Goal: Book appointment/travel/reservation

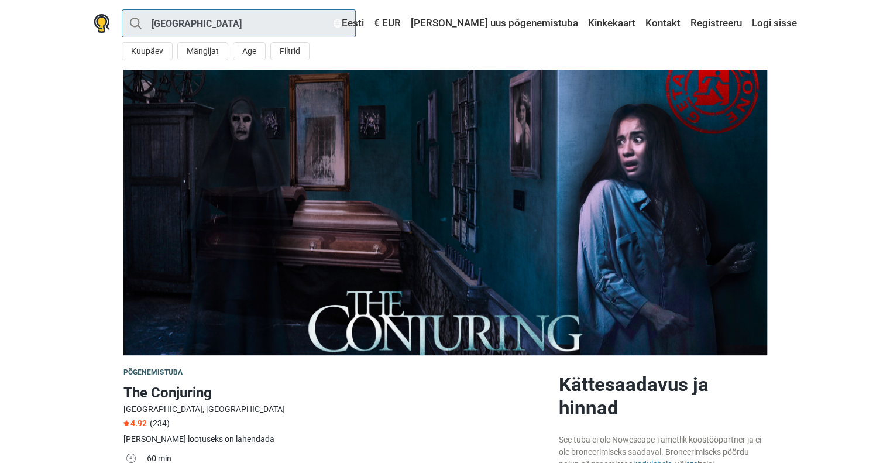
drag, startPoint x: 283, startPoint y: 27, endPoint x: 208, endPoint y: 27, distance: 75.5
click at [208, 27] on input "[GEOGRAPHIC_DATA]" at bounding box center [239, 23] width 234 height 28
type input "[GEOGRAPHIC_DATA]"
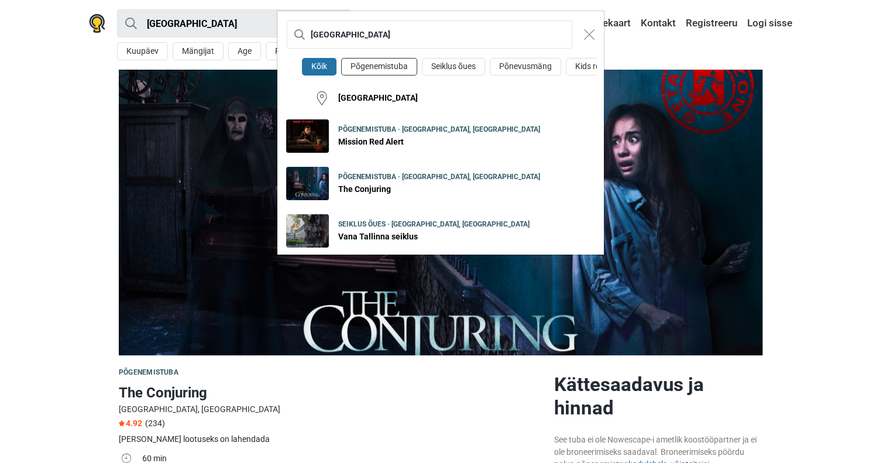
click at [374, 65] on button "Põgenemistuba" at bounding box center [379, 67] width 76 height 18
type input "Tallinn · Põgenemistuba"
click at [816, 167] on div "Tallinn Kõik Põgenemistuba Seiklus õues Põnevusmäng Kids room Tallinn Põgenemis…" at bounding box center [445, 231] width 890 height 463
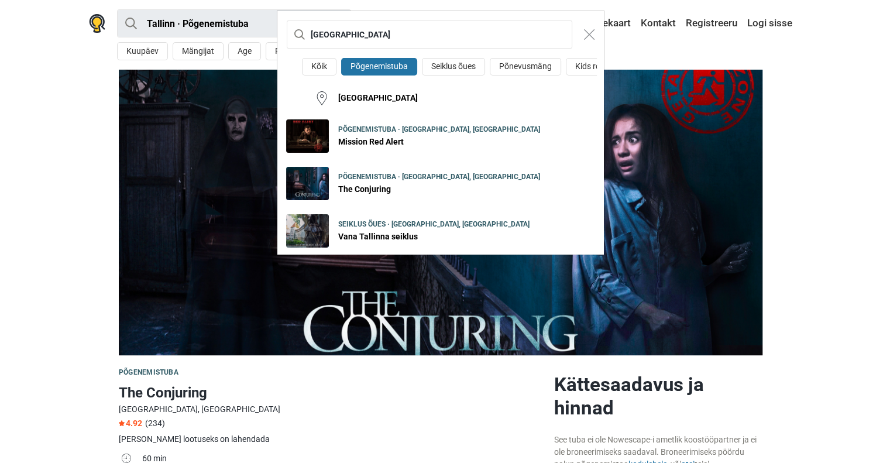
click at [816, 167] on div "Tallinn Kõik Põgenemistuba Seiklus õues Põnevusmäng Kids room Tallinn Põgenemis…" at bounding box center [445, 231] width 890 height 463
click at [82, 191] on div "Tallinn Kõik Põgenemistuba Seiklus õues Põnevusmäng Kids room Tallinn Põgenemis…" at bounding box center [445, 231] width 890 height 463
click at [587, 35] on img "Close modal" at bounding box center [589, 34] width 11 height 11
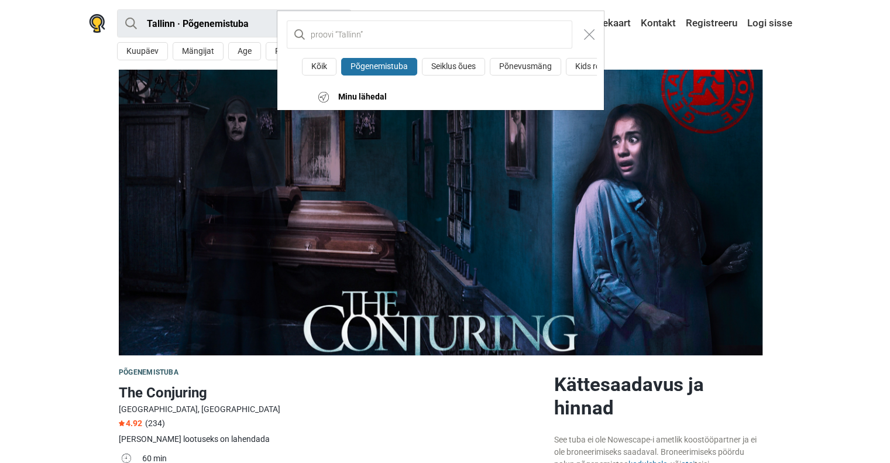
click at [859, 124] on div "Kõik Põgenemistuba Seiklus õues Põnevusmäng Kids room Minu lähedal" at bounding box center [445, 231] width 890 height 463
click at [590, 35] on img "Close modal" at bounding box center [589, 34] width 11 height 11
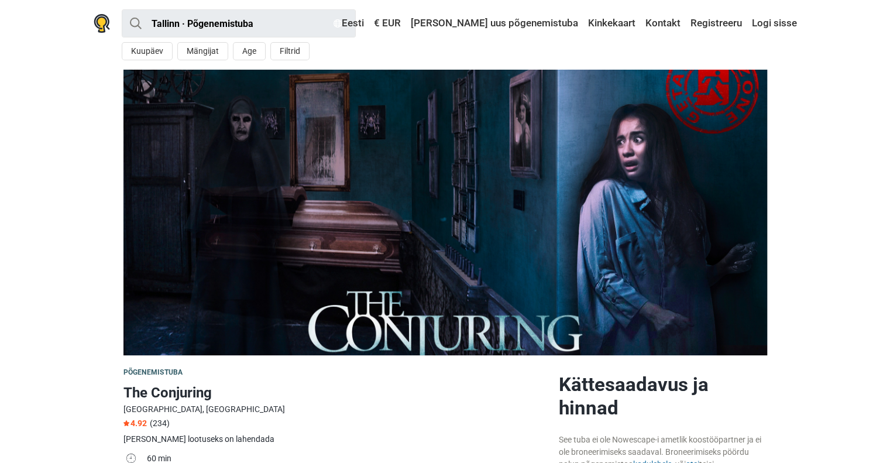
click at [37, 186] on section at bounding box center [445, 212] width 890 height 285
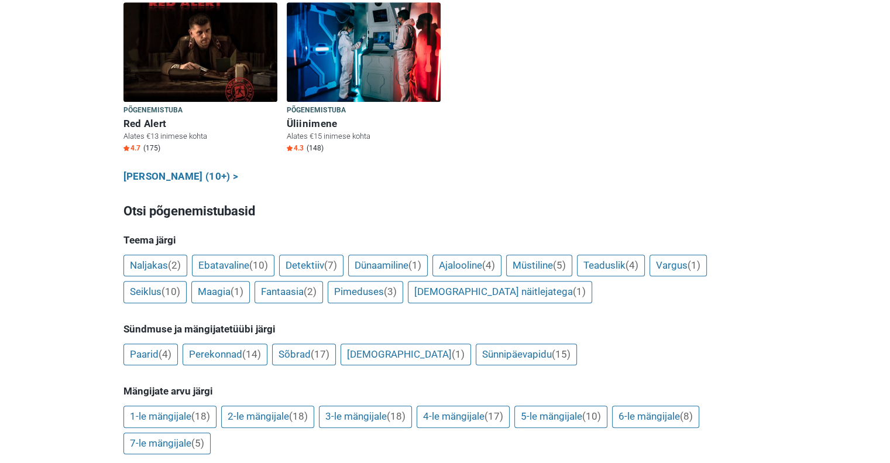
scroll to position [722, 0]
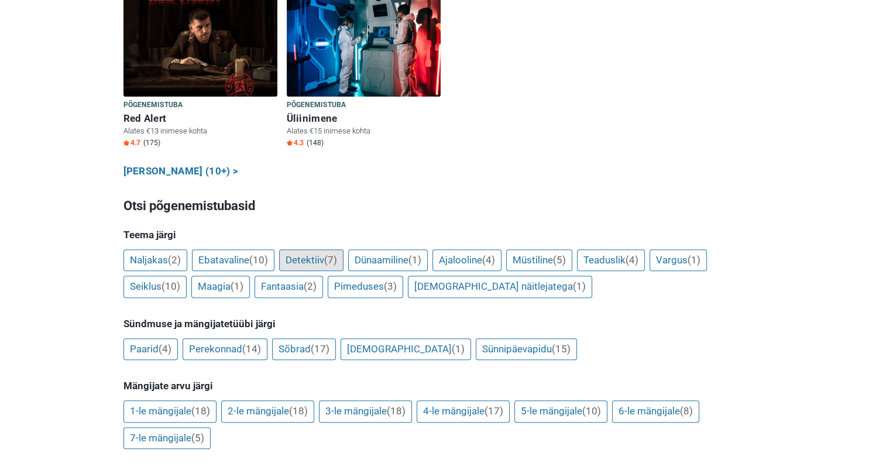
click at [308, 249] on link "Detektiiv (7)" at bounding box center [311, 260] width 64 height 22
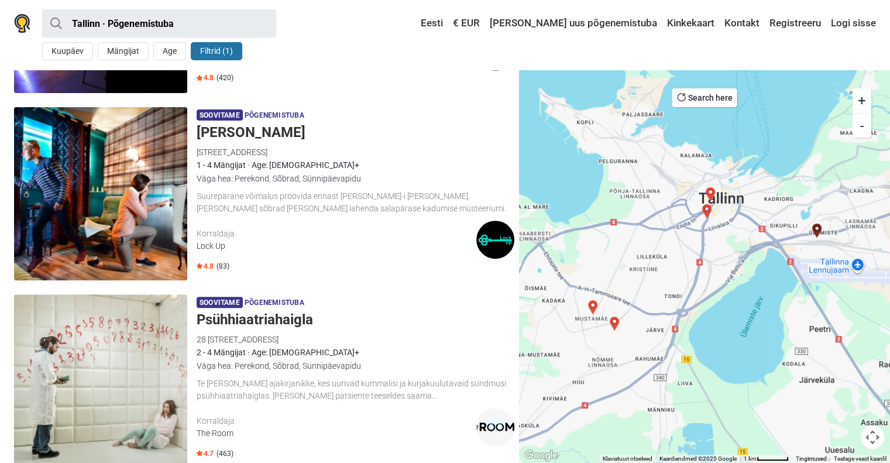
scroll to position [359, 0]
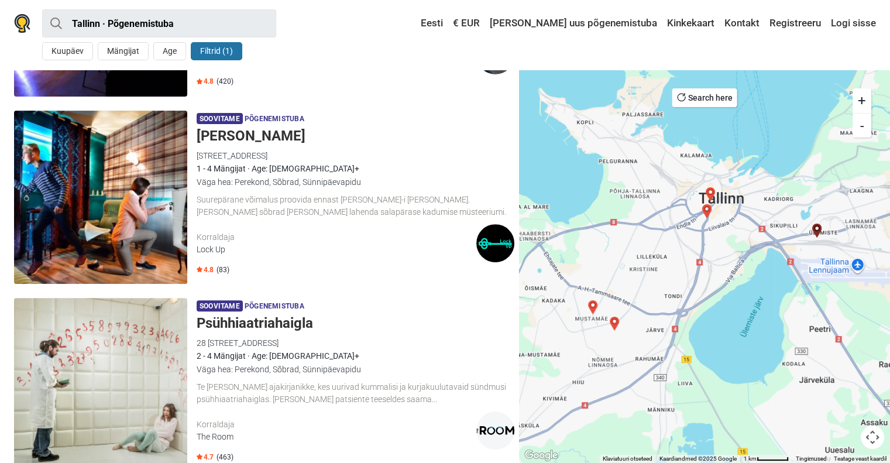
click at [259, 136] on h5 "[PERSON_NAME]" at bounding box center [356, 136] width 318 height 17
click at [861, 99] on button "+" at bounding box center [861, 100] width 19 height 25
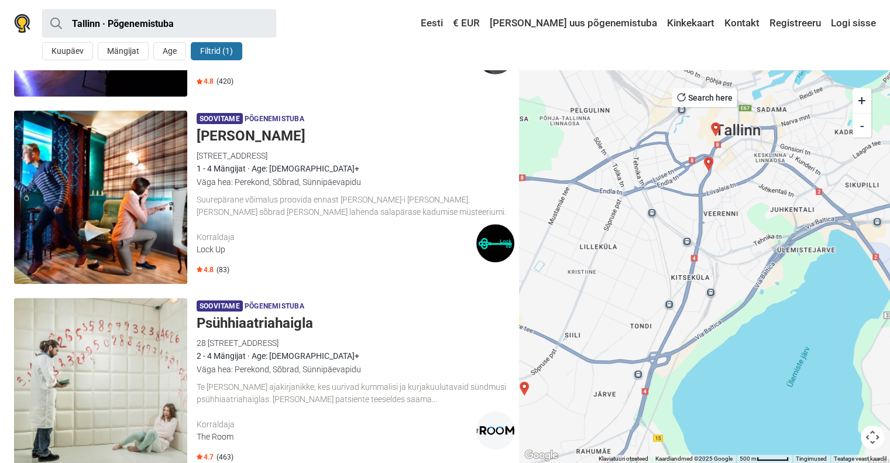
click at [864, 100] on button "+" at bounding box center [861, 100] width 19 height 25
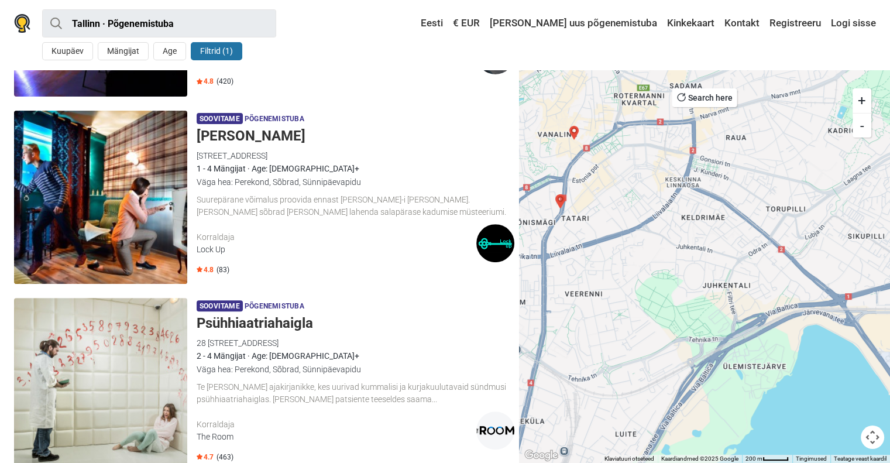
drag, startPoint x: 821, startPoint y: 142, endPoint x: 661, endPoint y: 280, distance: 210.2
click at [661, 280] on div at bounding box center [704, 266] width 371 height 393
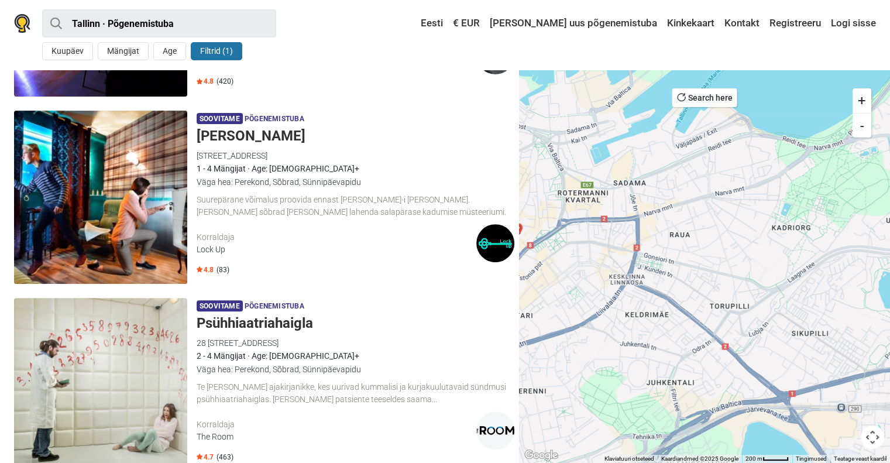
drag, startPoint x: 761, startPoint y: 190, endPoint x: 708, endPoint y: 286, distance: 109.4
click at [708, 286] on div at bounding box center [704, 266] width 371 height 393
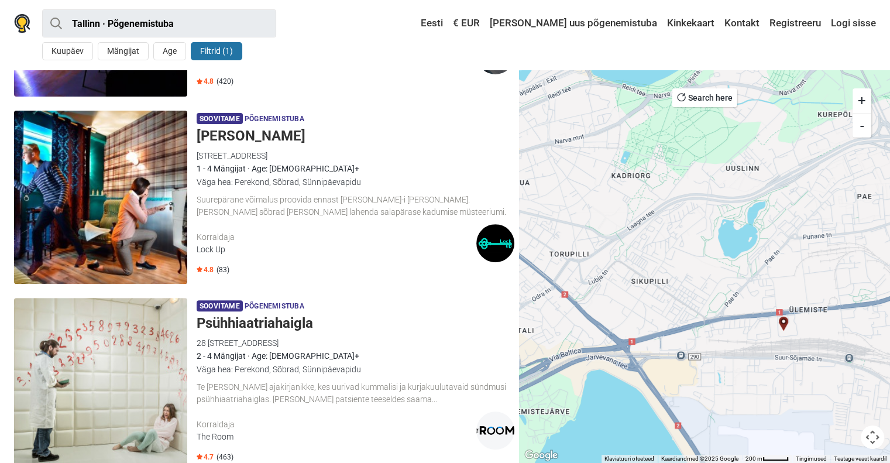
drag, startPoint x: 769, startPoint y: 281, endPoint x: 588, endPoint y: 225, distance: 189.8
click at [588, 225] on div at bounding box center [704, 266] width 371 height 393
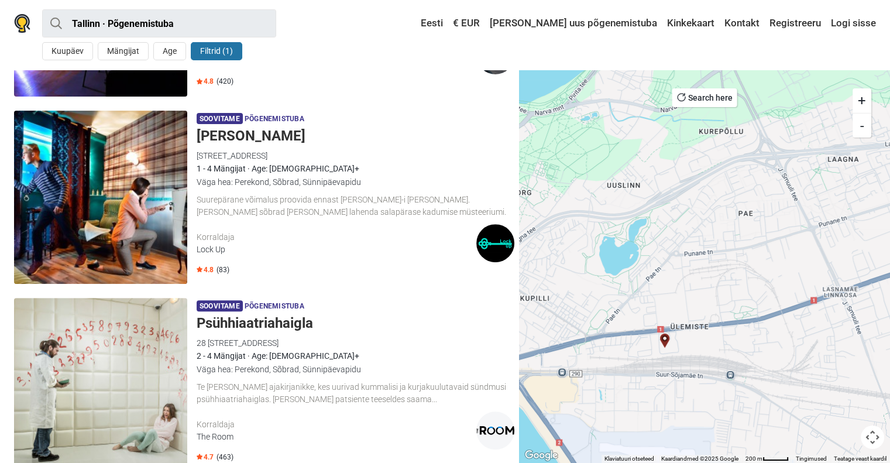
drag, startPoint x: 822, startPoint y: 282, endPoint x: 701, endPoint y: 298, distance: 122.1
click at [701, 298] on div at bounding box center [704, 266] width 371 height 393
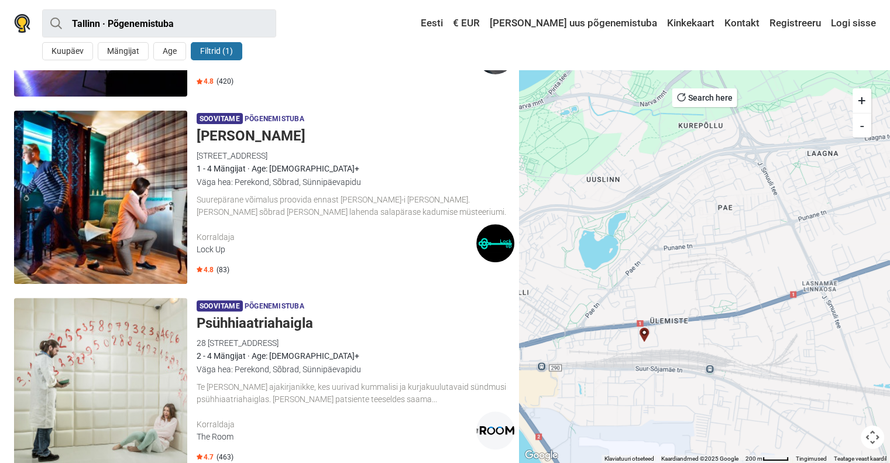
click at [645, 333] on img "Sherlock Holmes" at bounding box center [644, 335] width 14 height 14
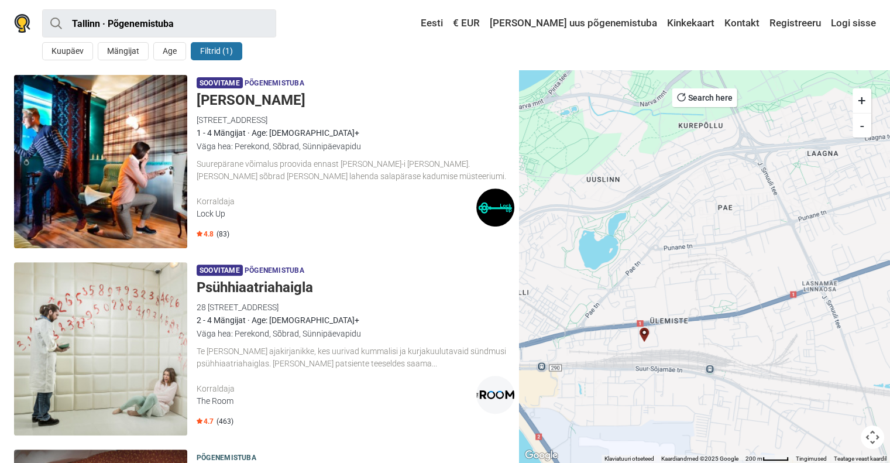
scroll to position [395, 0]
click at [861, 101] on button "+" at bounding box center [861, 100] width 19 height 25
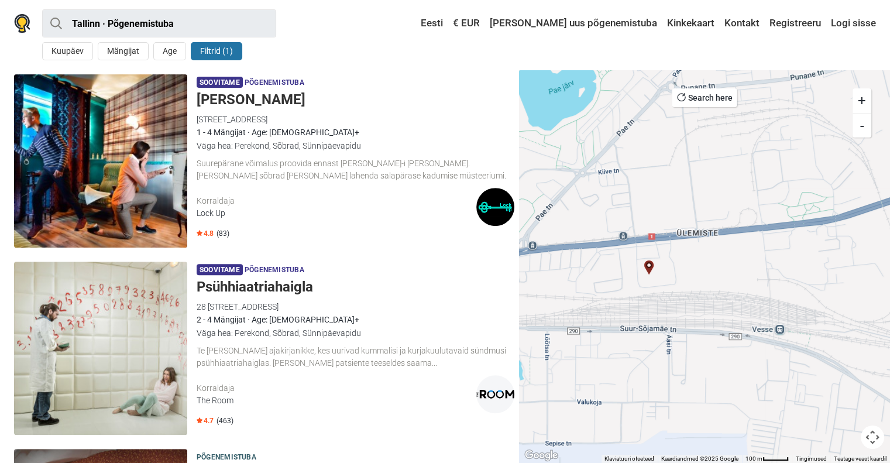
drag, startPoint x: 670, startPoint y: 443, endPoint x: 753, endPoint y: 278, distance: 185.2
click at [753, 278] on div at bounding box center [704, 266] width 371 height 393
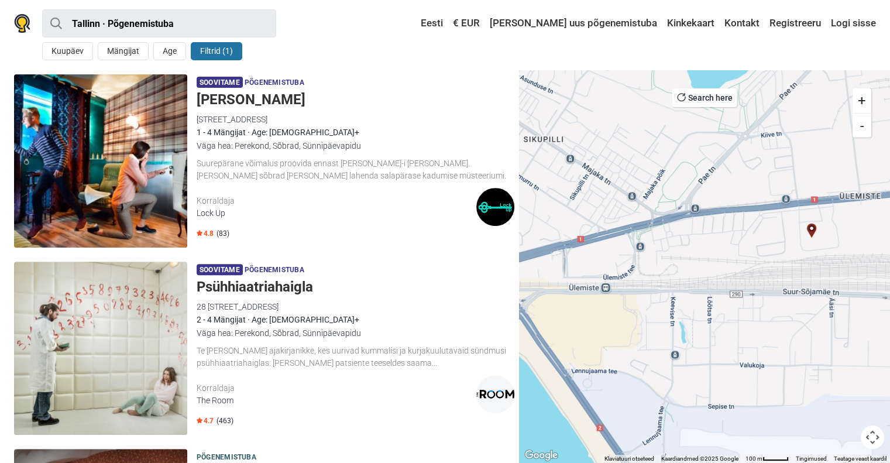
drag, startPoint x: 756, startPoint y: 238, endPoint x: 898, endPoint y: 216, distance: 143.3
click at [890, 216] on html "Tallinn · Põgenemistuba Kõik Põgenemistuba Seiklus õues Põnevusmäng Kids room M…" at bounding box center [445, 413] width 890 height 1617
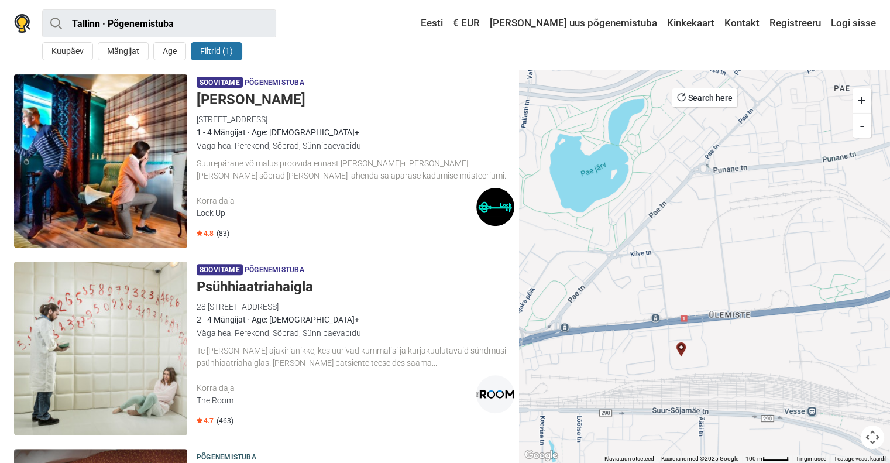
drag, startPoint x: 855, startPoint y: 234, endPoint x: 718, endPoint y: 369, distance: 191.9
click at [718, 369] on div at bounding box center [704, 266] width 371 height 393
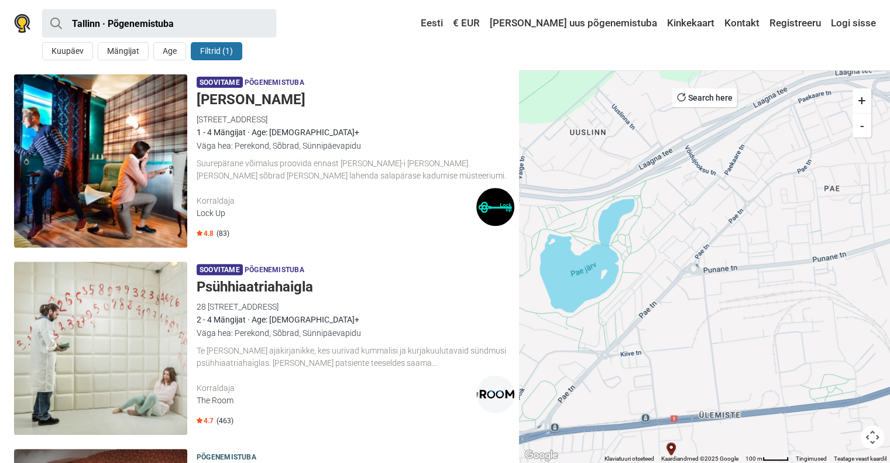
drag, startPoint x: 767, startPoint y: 244, endPoint x: 764, endPoint y: 346, distance: 101.8
click at [764, 346] on div at bounding box center [704, 266] width 371 height 393
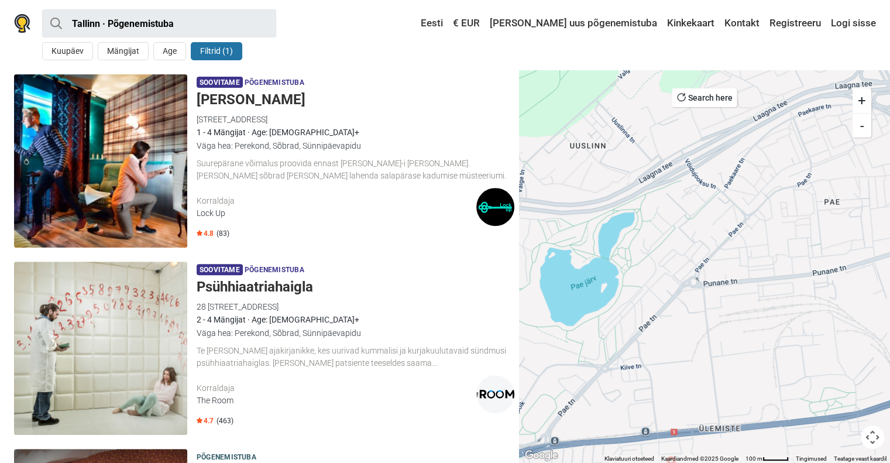
click at [738, 177] on div at bounding box center [704, 266] width 371 height 393
click at [251, 94] on h5 "[PERSON_NAME]" at bounding box center [356, 99] width 318 height 17
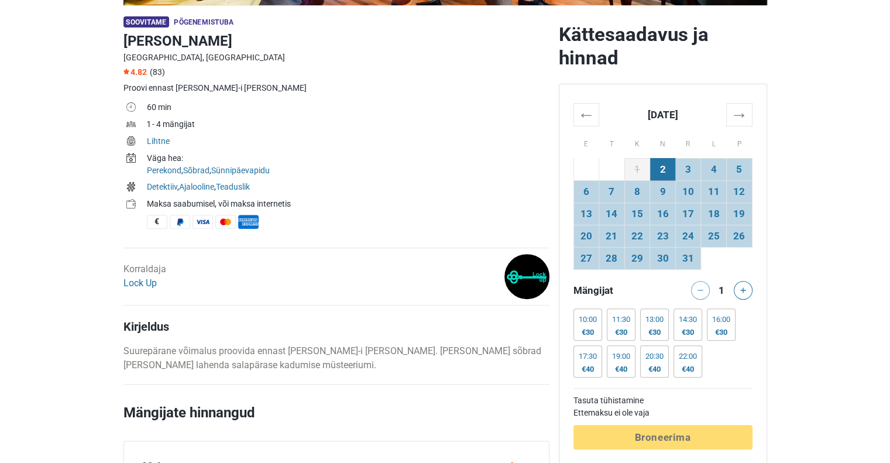
scroll to position [343, 0]
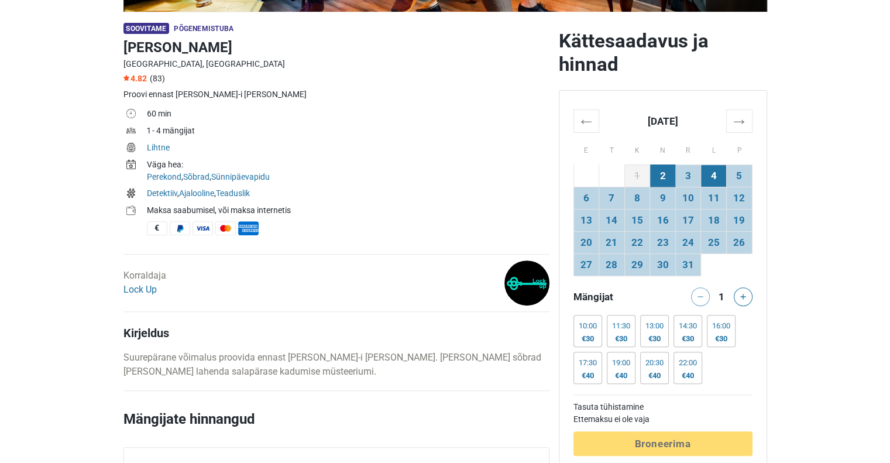
click at [709, 168] on td "4" at bounding box center [714, 175] width 26 height 22
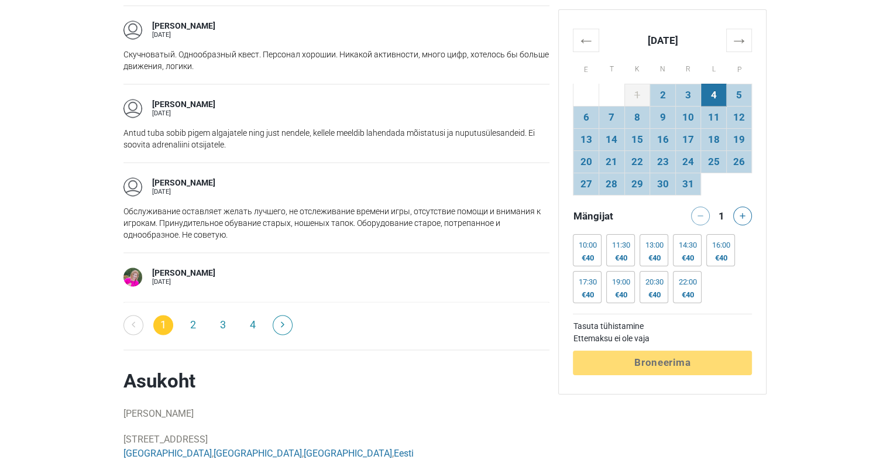
scroll to position [1850, 0]
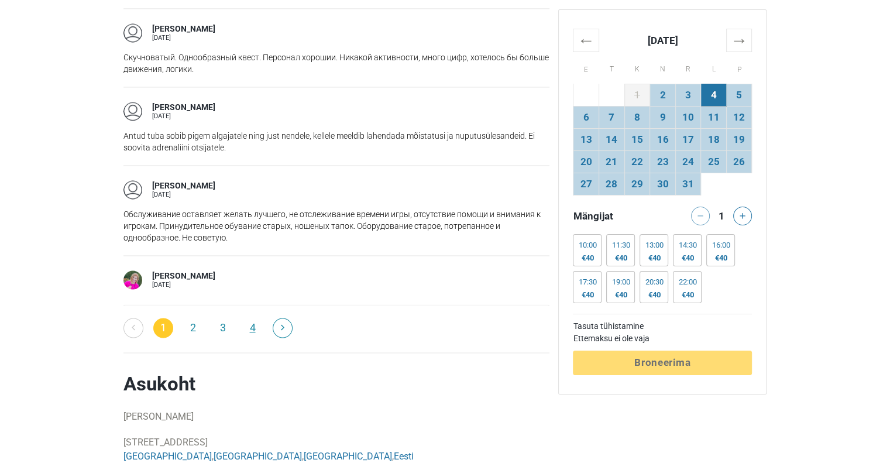
click at [253, 324] on link "4" at bounding box center [253, 328] width 20 height 20
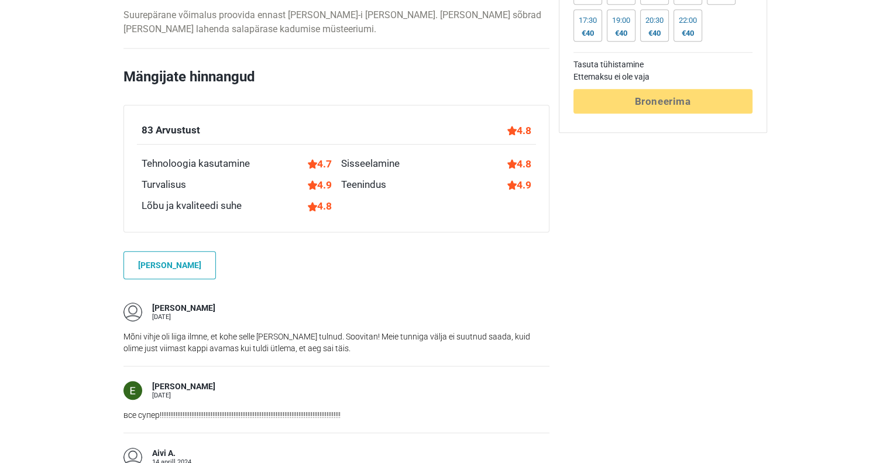
scroll to position [0, 0]
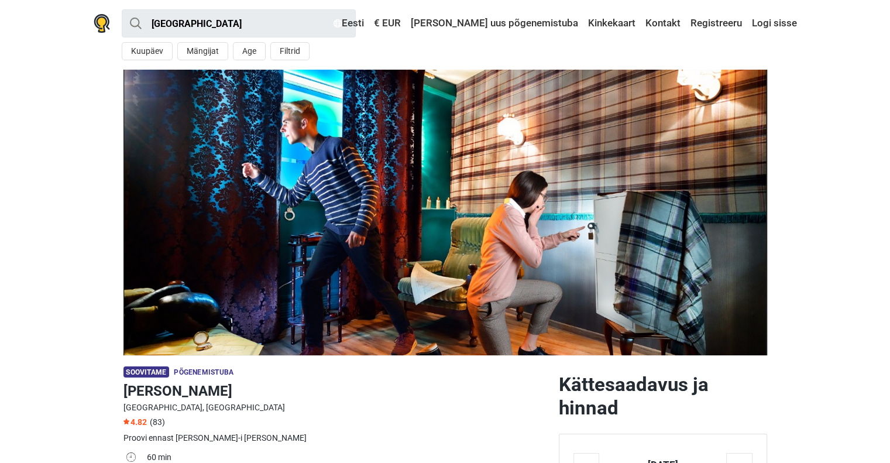
click at [69, 66] on header "Tallinn Kõik Põgenemistuba Seiklus õues Põnevusmäng Kids room Minu lähedal Kuup…" at bounding box center [445, 35] width 890 height 70
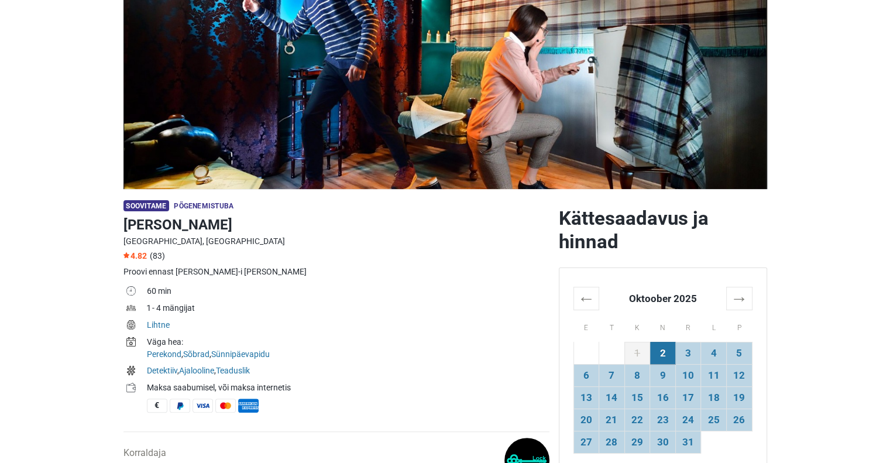
scroll to position [153, 0]
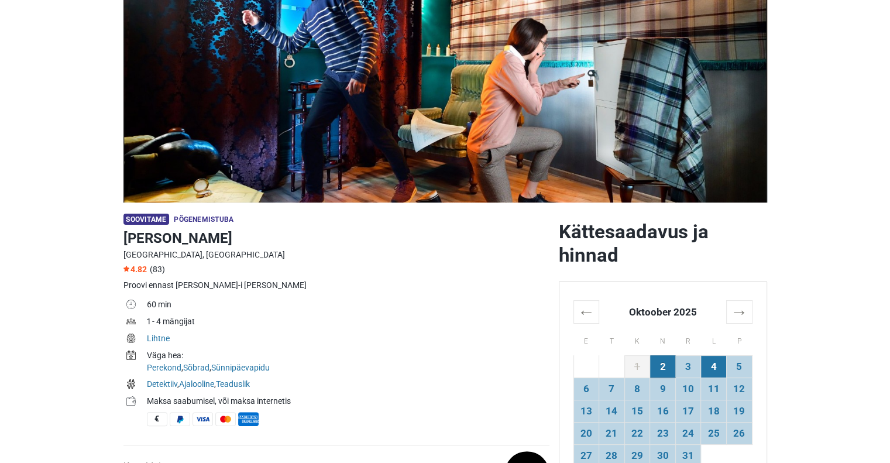
click at [718, 359] on td "4" at bounding box center [714, 366] width 26 height 22
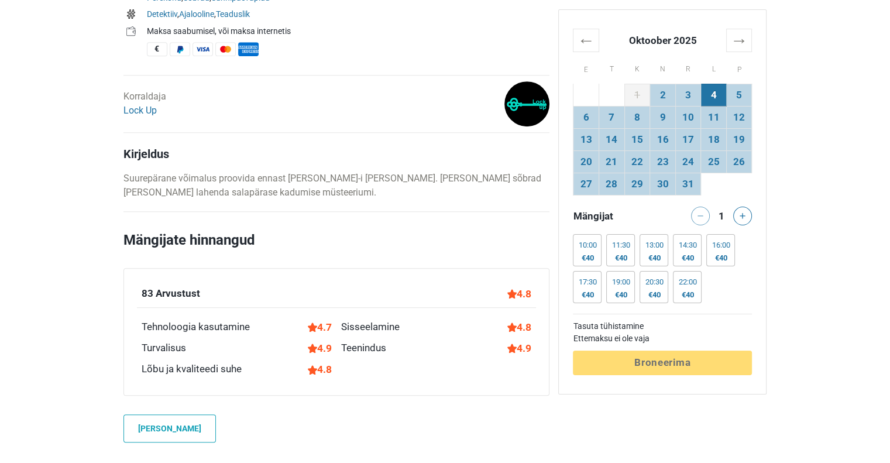
scroll to position [516, 0]
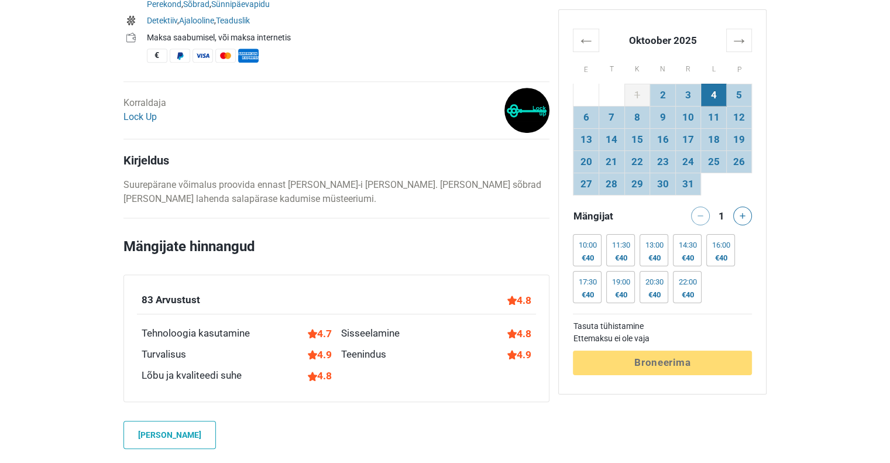
click at [603, 287] on div "10:00 €40 10:00 €40 10:00 €40 10:00 €40 11:30 €40 11:30 €40 11:30 €40 11:30 €40…" at bounding box center [662, 271] width 179 height 74
click at [591, 288] on div "17:30 €40" at bounding box center [587, 287] width 29 height 32
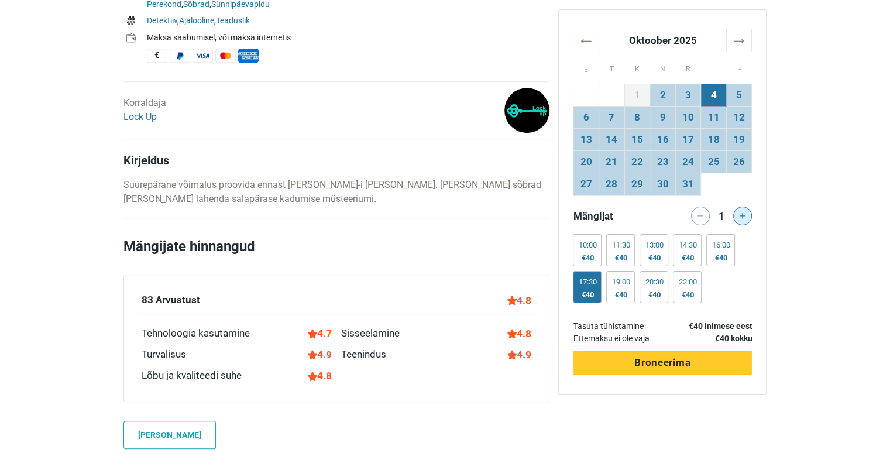
click at [742, 215] on icon at bounding box center [742, 216] width 6 height 6
